Goal: Find specific page/section: Find specific page/section

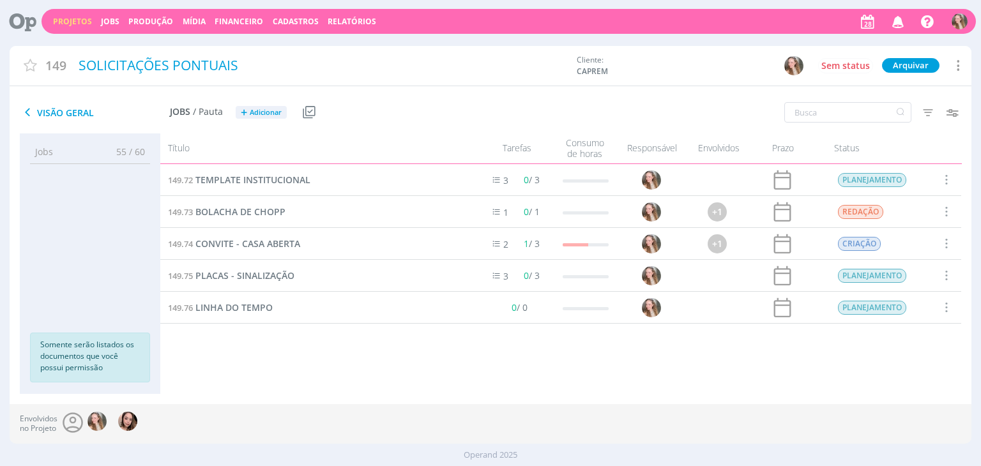
click at [284, 24] on span "Cadastros" at bounding box center [296, 21] width 46 height 11
click at [269, 39] on link "Clientes" at bounding box center [299, 43] width 107 height 20
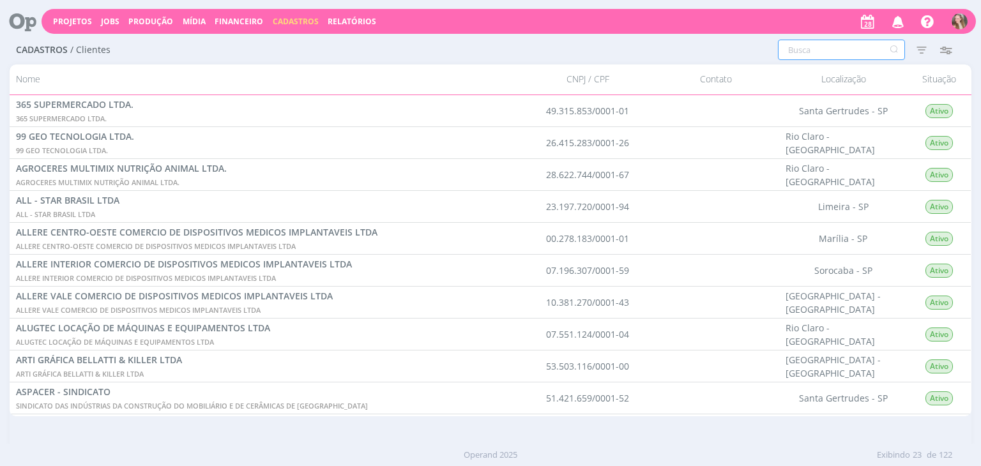
click at [834, 50] on input "text" at bounding box center [841, 50] width 127 height 20
type input "lr"
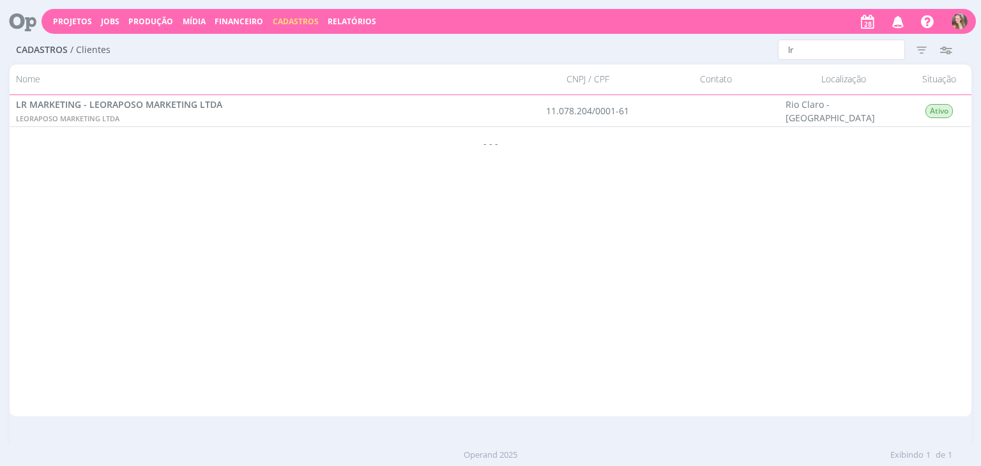
drag, startPoint x: 544, startPoint y: 108, endPoint x: 638, endPoint y: 110, distance: 93.9
click at [638, 110] on div "11.078.204/0001-61" at bounding box center [588, 110] width 128 height 31
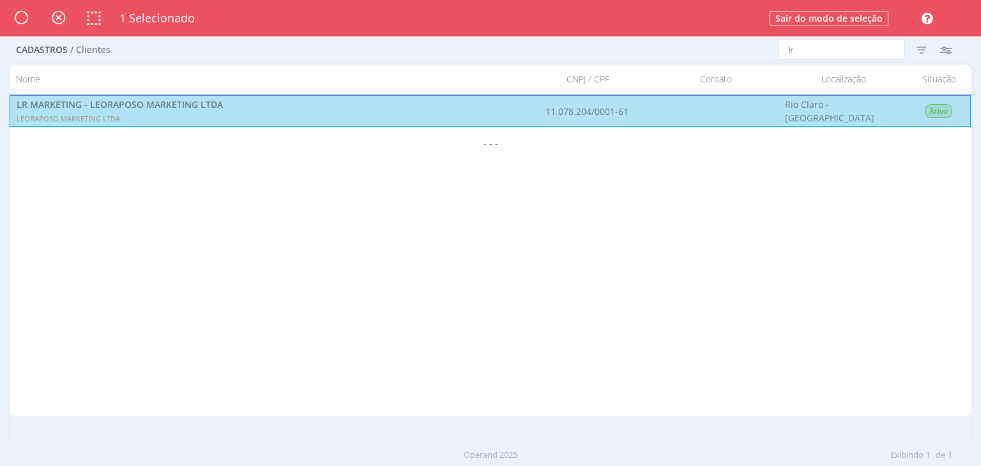
copy div "11.078.204/0001-61"
click at [546, 121] on div "LR MARKETING - LEORAPOSO MARKETING LTDA LEORAPOSO MARKETING LTDA 11.078.204/000…" at bounding box center [490, 111] width 961 height 32
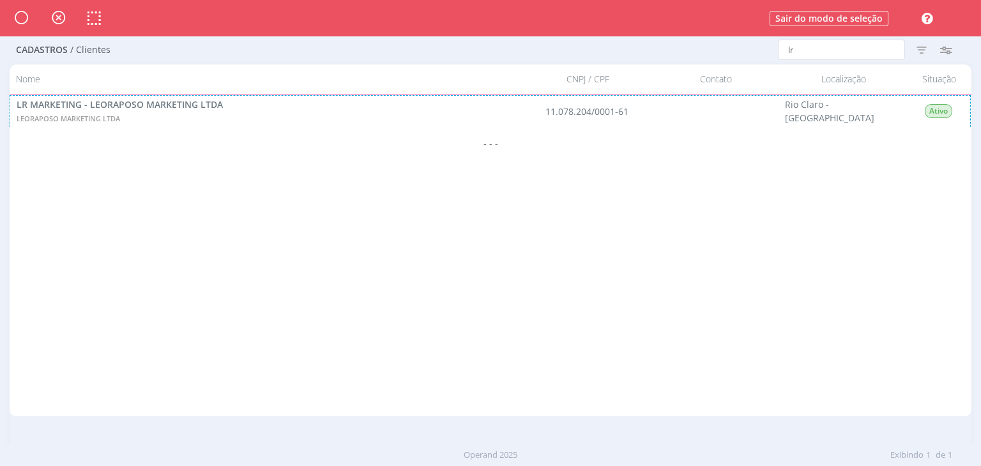
click at [546, 121] on div "LR MARKETING - LEORAPOSO MARKETING LTDA LEORAPOSO MARKETING LTDA 11.078.204/000…" at bounding box center [490, 111] width 961 height 32
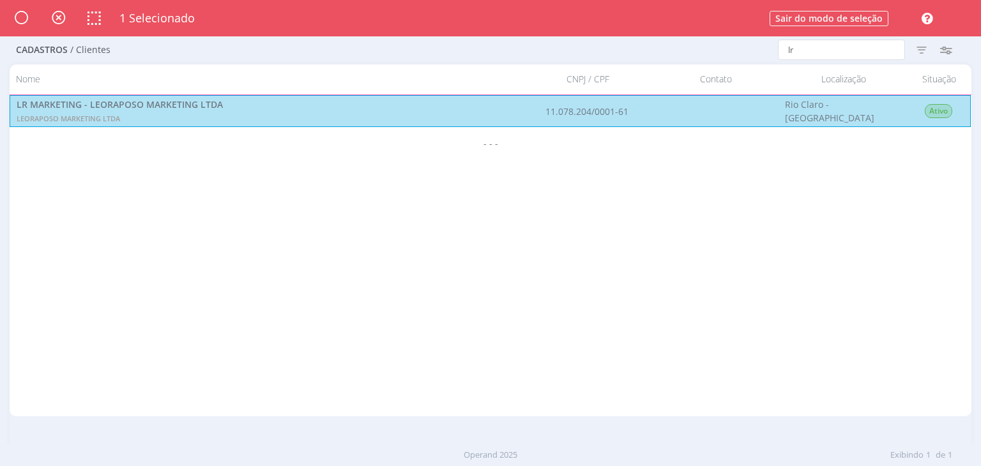
drag, startPoint x: 546, startPoint y: 110, endPoint x: 628, endPoint y: 108, distance: 82.4
click at [628, 108] on div "LR MARKETING - LEORAPOSO MARKETING LTDA LEORAPOSO MARKETING LTDA 11.078.204/000…" at bounding box center [490, 111] width 961 height 32
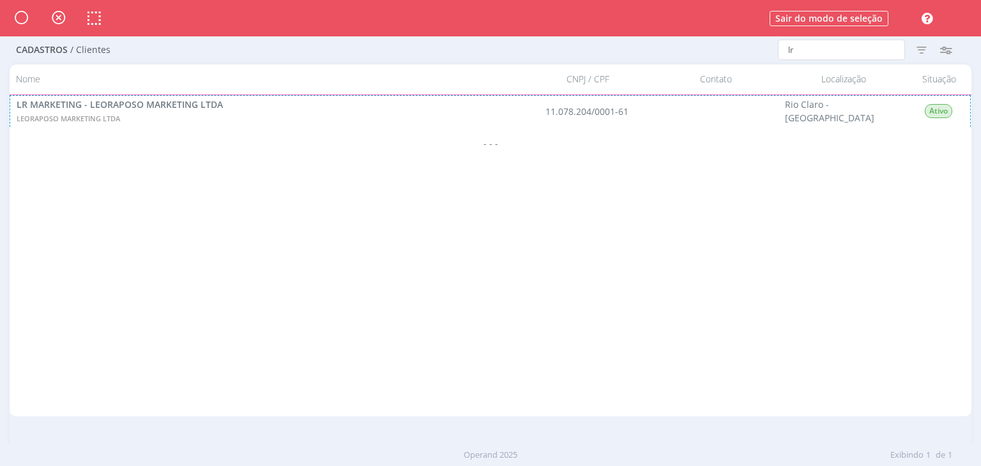
click at [628, 108] on div "LR MARKETING - LEORAPOSO MARKETING LTDA LEORAPOSO MARKETING LTDA 11.078.204/000…" at bounding box center [490, 111] width 961 height 32
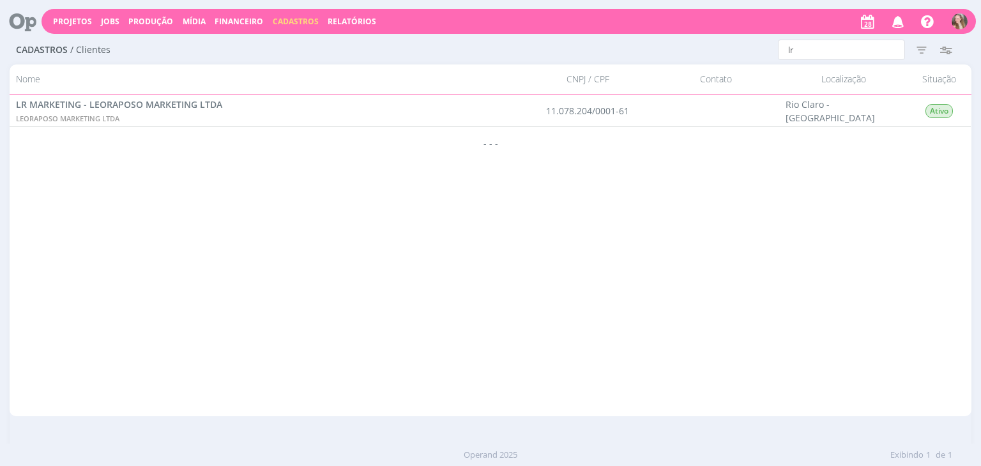
copy div "11.078.204/0001-61"
